Goal: Information Seeking & Learning: Learn about a topic

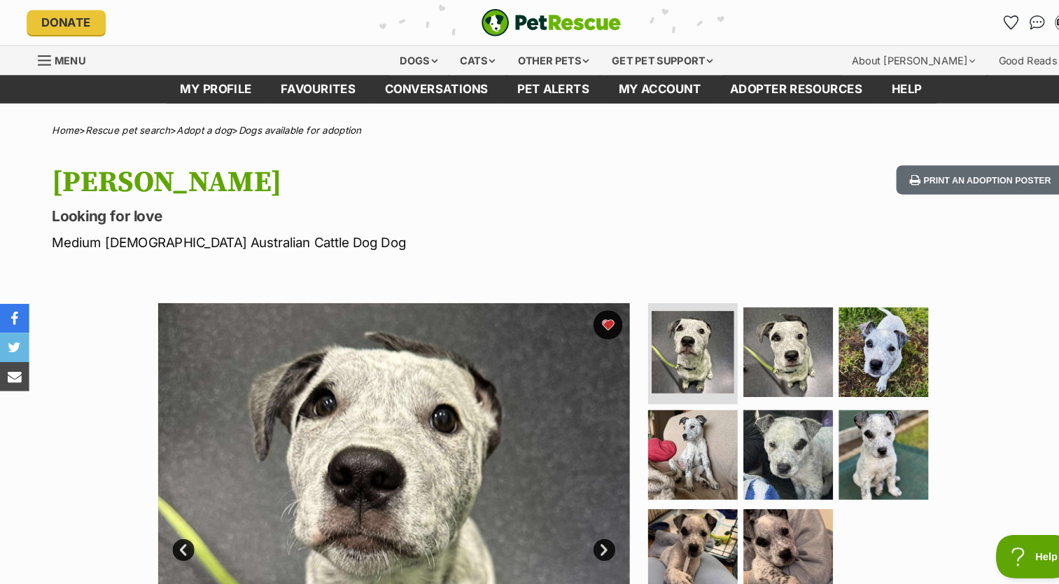
click at [597, 533] on img at bounding box center [379, 518] width 454 height 454
click at [581, 528] on link "Next" at bounding box center [581, 528] width 21 height 21
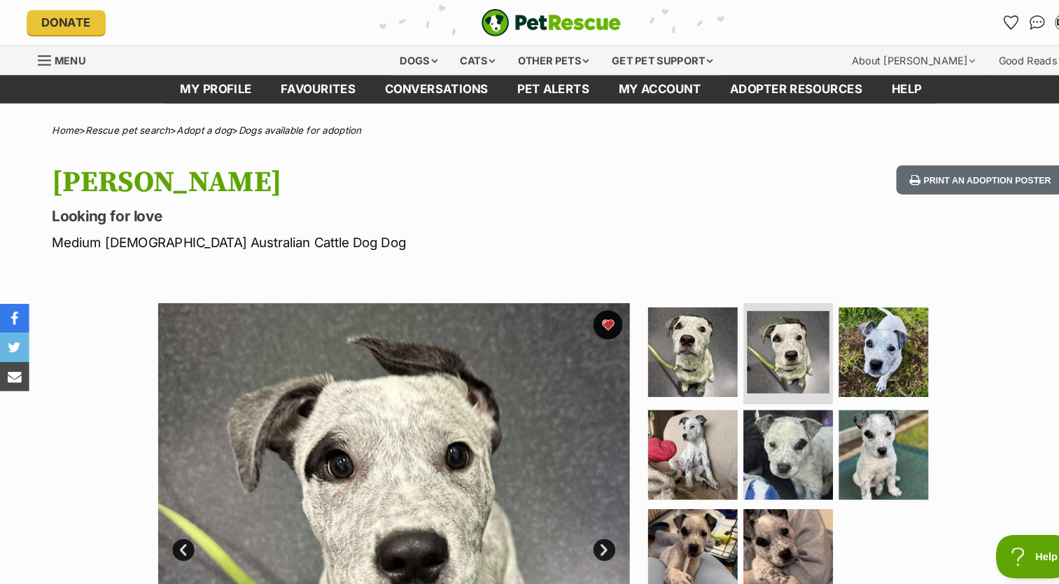
click at [581, 528] on link "Next" at bounding box center [581, 528] width 21 height 21
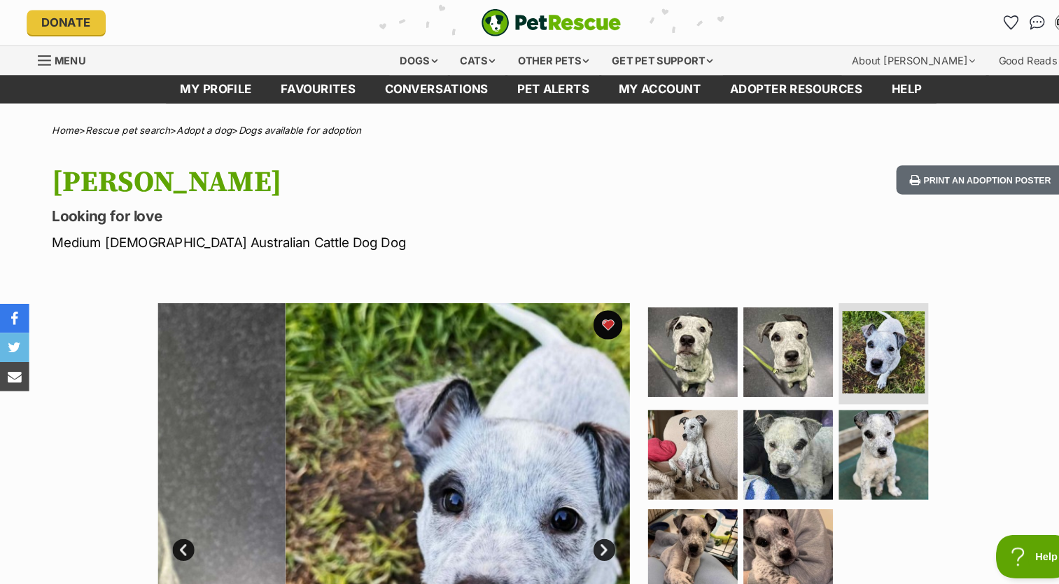
click at [581, 528] on link "Next" at bounding box center [581, 528] width 21 height 21
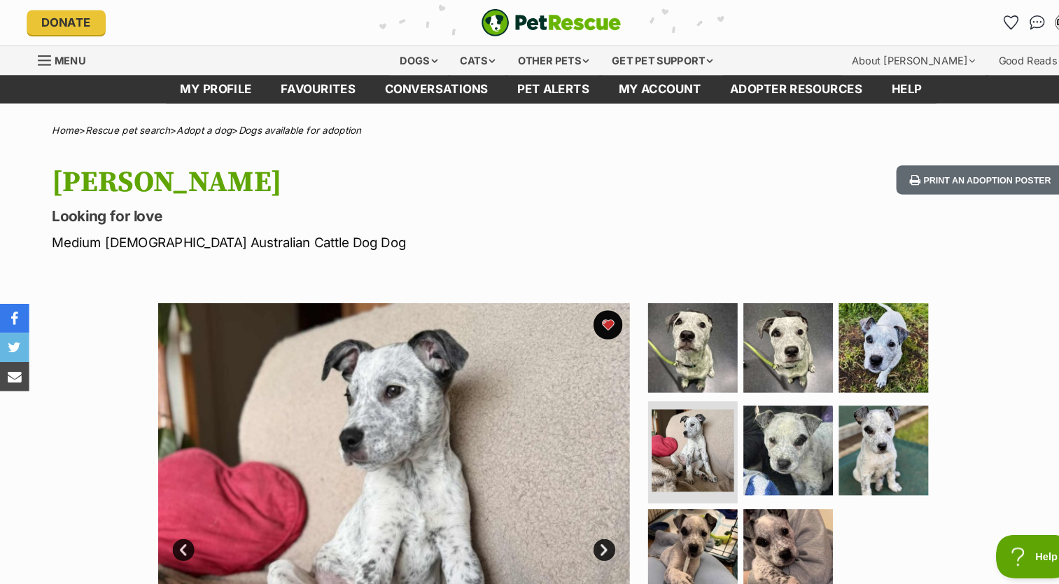
click at [581, 528] on link "Next" at bounding box center [581, 528] width 21 height 21
